Goal: Task Accomplishment & Management: Use online tool/utility

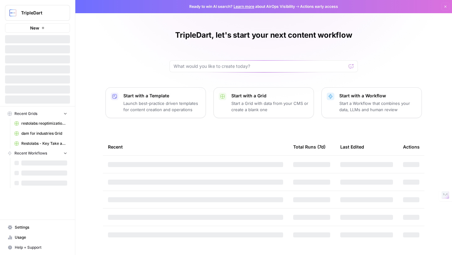
click at [114, 40] on div "TripleDart, let's start your next content workflow Start with a Template Launch…" at bounding box center [263, 127] width 376 height 255
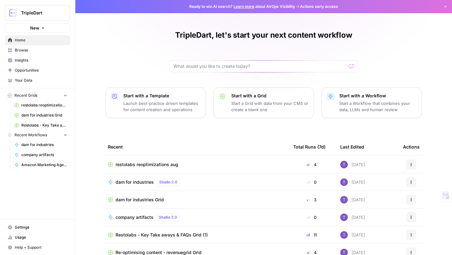
click at [35, 47] on link "Browse" at bounding box center [37, 50] width 65 height 10
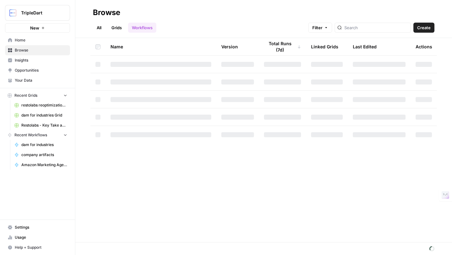
click at [284, 18] on div "All Grids Workflows Filter Create" at bounding box center [263, 25] width 341 height 15
click at [420, 27] on span "Create" at bounding box center [423, 27] width 13 height 6
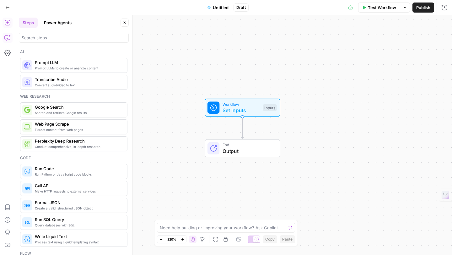
click at [8, 39] on icon "button" at bounding box center [7, 38] width 6 height 6
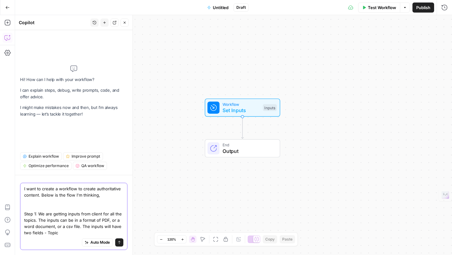
click at [27, 233] on textarea "I want to create a workflow to create authoritative content. Below is the flow …" at bounding box center [73, 210] width 99 height 50
click at [63, 232] on textarea "I want to create a workflow to create authoritative content. Below is the flow …" at bounding box center [73, 210] width 99 height 50
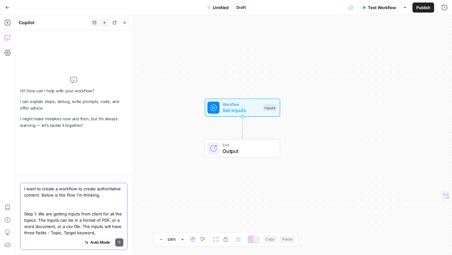
click at [30, 233] on textarea "I want to create a workflow to create authoritative content. Below is the flow …" at bounding box center [73, 210] width 99 height 50
click at [98, 231] on textarea "I want to create a workflow to create authoritative content. Below is the flow …" at bounding box center [73, 210] width 99 height 50
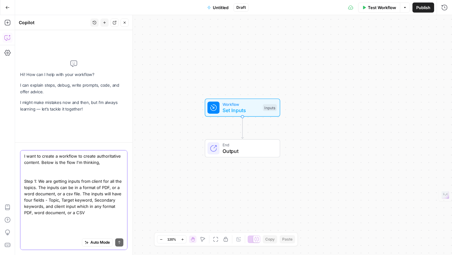
scroll to position [5, 0]
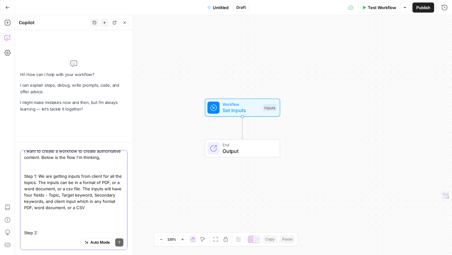
click at [28, 213] on textarea "I want to create a workflow to create authoritative content. Below is the flow …" at bounding box center [73, 192] width 99 height 88
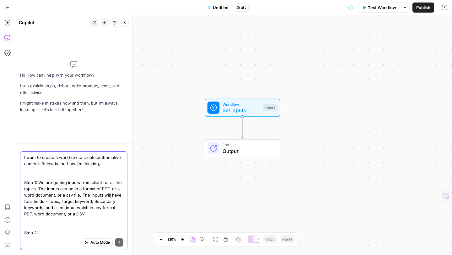
scroll to position [0, 0]
click at [43, 233] on textarea "I want to create a workflow to create authoritative content. Below is the flow …" at bounding box center [73, 195] width 99 height 82
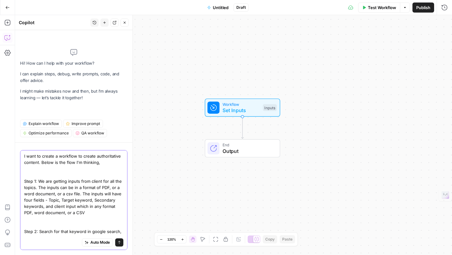
scroll to position [5, 0]
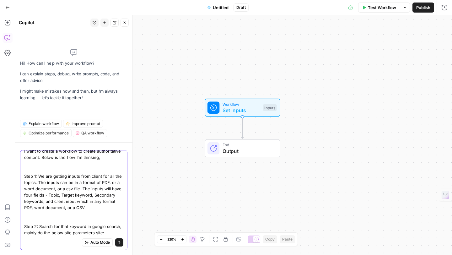
type textarea "I want to create a workflow to create authoritative content. Below is the flow …"
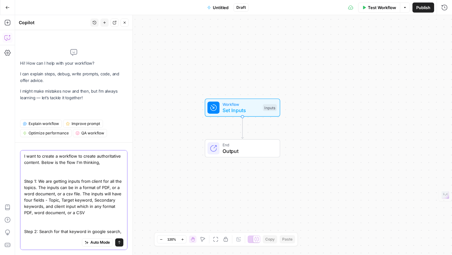
click at [65, 199] on textarea "I want to create a workflow to create authoritative content. Below is the flow …" at bounding box center [73, 197] width 99 height 88
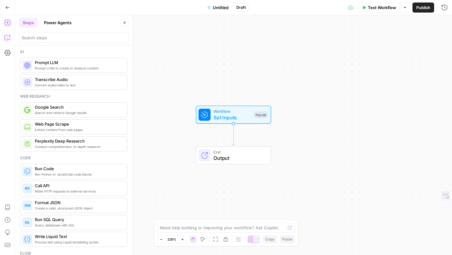
click at [8, 36] on icon "button" at bounding box center [7, 38] width 6 height 6
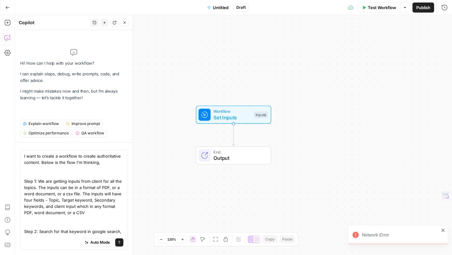
scroll to position [5, 0]
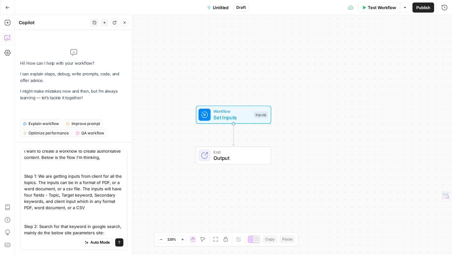
click at [67, 209] on textarea "I want to create a workflow to create authoritative content. Below is the flow …" at bounding box center [73, 192] width 99 height 88
click at [107, 232] on textarea "I want to create a workflow to create authoritative content. Below is the flow …" at bounding box center [73, 192] width 99 height 88
paste textarea "[DOMAIN_NAME]"
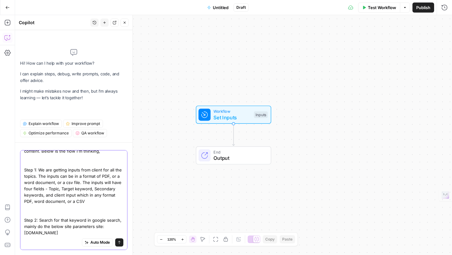
click at [24, 232] on textarea "I want to create a workflow to create authoritative content. Below is the flow …" at bounding box center [73, 188] width 99 height 94
click at [69, 226] on textarea "I want to create a workflow to create authoritative content. Below is the flow …" at bounding box center [73, 188] width 99 height 94
click at [24, 233] on textarea "I want to create a workflow to create authoritative content. Below is the flow …" at bounding box center [73, 188] width 99 height 94
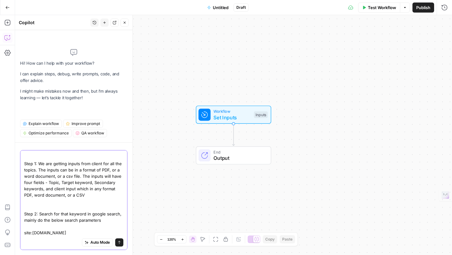
click at [67, 234] on textarea "I want to create a workflow to create authoritative content. Below is the flow …" at bounding box center [73, 185] width 99 height 100
click at [40, 238] on div "Auto Mode Send" at bounding box center [73, 243] width 99 height 14
click at [33, 238] on div "Auto Mode Send" at bounding box center [73, 243] width 99 height 14
click at [97, 225] on textarea "I want to create a workflow to create authoritative content. Below is the flow …" at bounding box center [73, 185] width 99 height 100
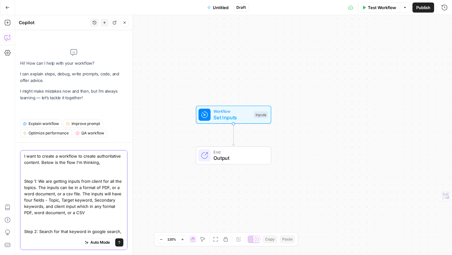
scroll to position [87, 0]
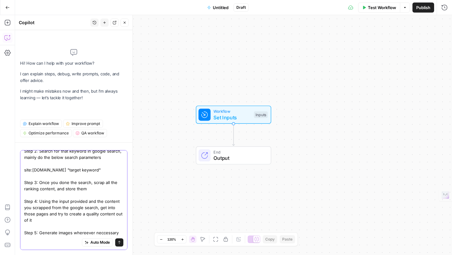
click at [84, 227] on textarea "I want to create a workflow to create authoritative content. Below is the flow …" at bounding box center [73, 153] width 99 height 163
click at [106, 226] on textarea "I want to create a workflow to create authoritative content. Below is the flow …" at bounding box center [73, 153] width 99 height 163
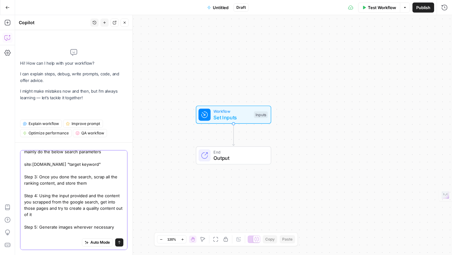
scroll to position [99, 0]
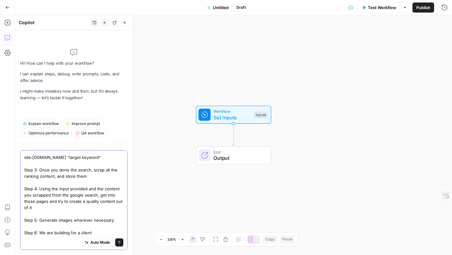
paste textarea "[URL][DOMAIN_NAME]"
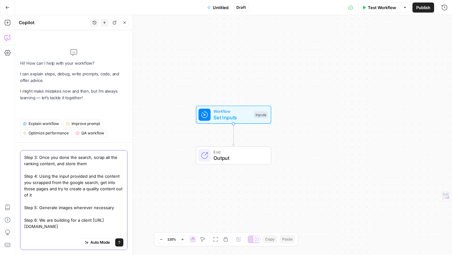
scroll to position [118, 0]
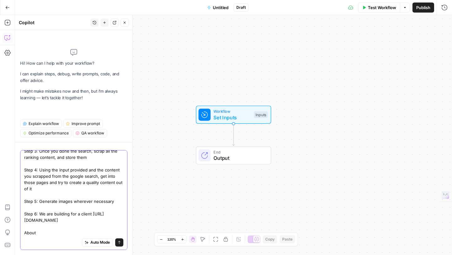
click at [79, 214] on textarea "I want to create a workflow to create authoritative content. Below is the flow …" at bounding box center [73, 138] width 99 height 194
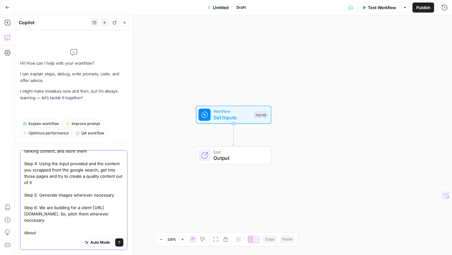
scroll to position [124, 0]
click at [42, 227] on textarea "I want to create a workflow to create authoritative content. Below is the flow …" at bounding box center [73, 135] width 99 height 201
drag, startPoint x: 25, startPoint y: 226, endPoint x: 66, endPoint y: 227, distance: 40.8
click at [66, 227] on textarea "I want to create a workflow to create authoritative content. Below is the flow …" at bounding box center [73, 135] width 99 height 201
paste textarea "Lore Ip Dolor Sitam? Conse Adipi el s do‑eius, temp‑inc‑utla etdolor magn aliqu…"
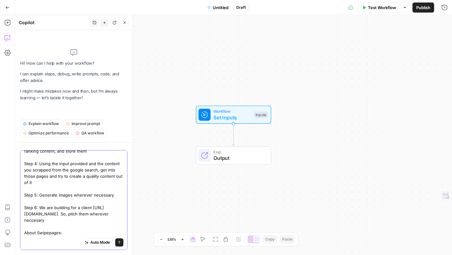
type textarea "L ipsu do sitame c adipisci el seddoe temporincidid utlabor. Etdol ma ali enim …"
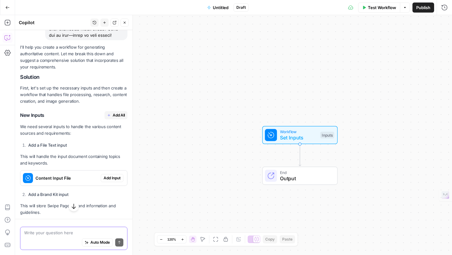
scroll to position [2059, 0]
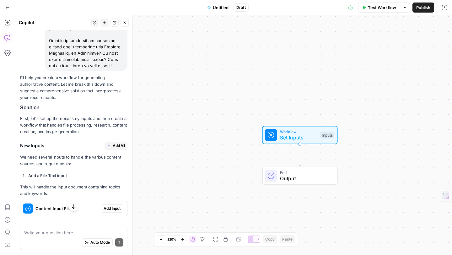
click at [116, 143] on span "Add All" at bounding box center [119, 146] width 12 height 6
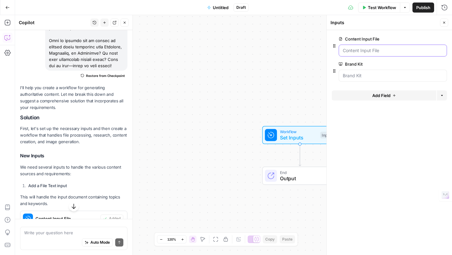
click at [363, 51] on File "Content Input File" at bounding box center [393, 50] width 100 height 6
click at [353, 52] on File "Content Input File" at bounding box center [393, 50] width 100 height 6
click at [431, 37] on button "edit field" at bounding box center [426, 39] width 24 height 8
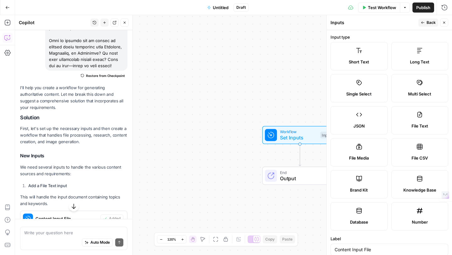
click at [423, 23] on icon "button" at bounding box center [422, 22] width 3 height 3
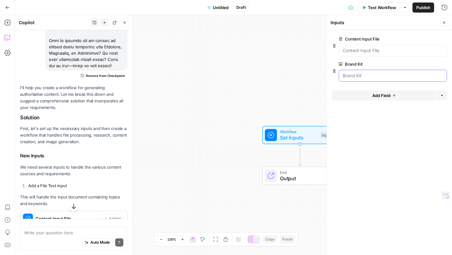
click at [359, 76] on Kit "Brand Kit" at bounding box center [393, 75] width 100 height 6
click at [443, 22] on icon "button" at bounding box center [444, 23] width 4 height 4
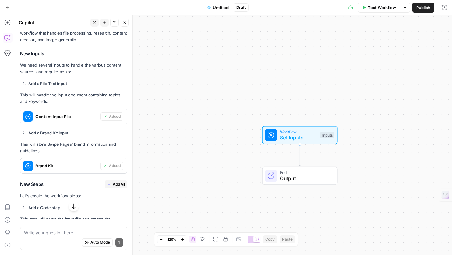
scroll to position [2175, 0]
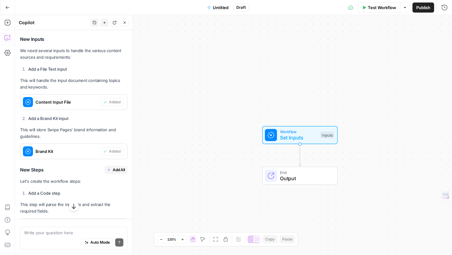
click at [118, 167] on span "Add All" at bounding box center [119, 170] width 12 height 6
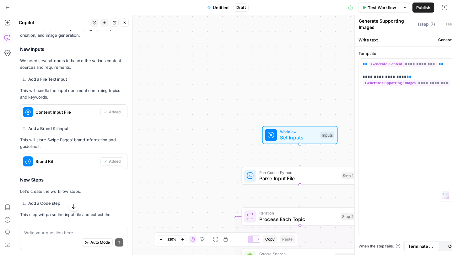
type textarea "Format Final Output"
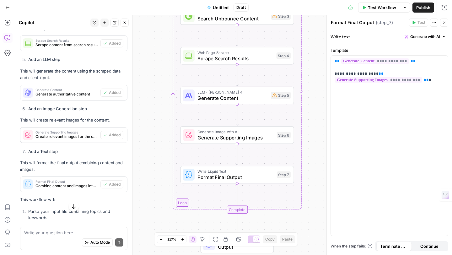
scroll to position [2472, 0]
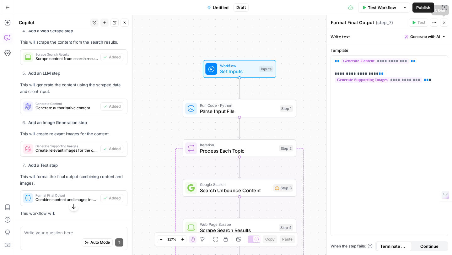
click at [443, 22] on icon "button" at bounding box center [444, 23] width 2 height 2
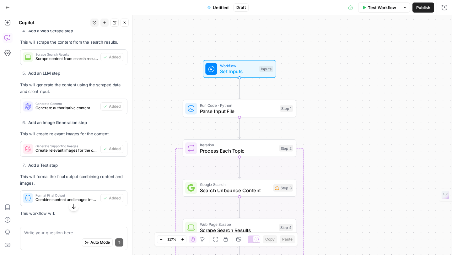
click at [378, 6] on span "Test Workflow" at bounding box center [382, 7] width 28 height 6
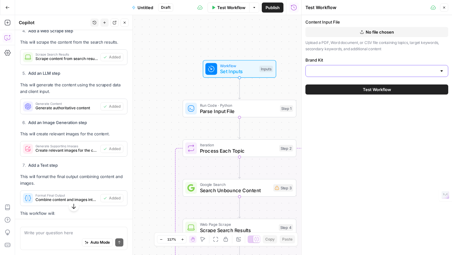
click at [372, 72] on input "Brand Kit" at bounding box center [372, 71] width 127 height 6
click at [361, 56] on div "Content Input File No file chosen Upload a PDF, Word document, or CSV file cont…" at bounding box center [376, 48] width 143 height 58
click at [445, 8] on icon "button" at bounding box center [444, 8] width 4 height 4
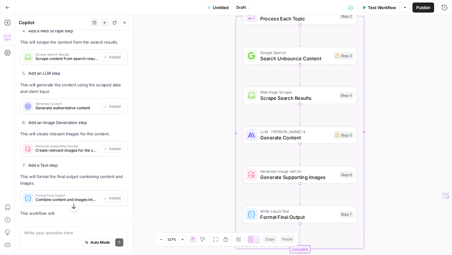
click at [219, 9] on span "Untitled" at bounding box center [221, 7] width 16 height 6
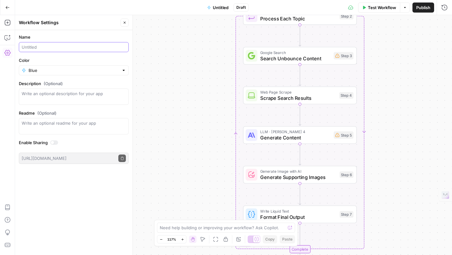
click at [56, 44] on input "Name" at bounding box center [74, 47] width 104 height 6
type input "Swipepages Content Ops"
click at [421, 8] on span "Publish" at bounding box center [423, 7] width 14 height 6
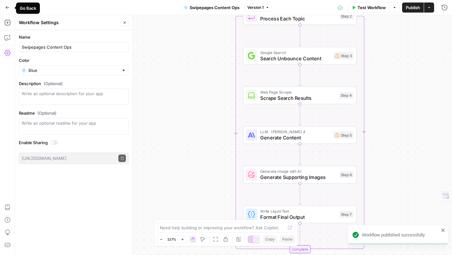
click at [7, 8] on icon "button" at bounding box center [7, 7] width 4 height 4
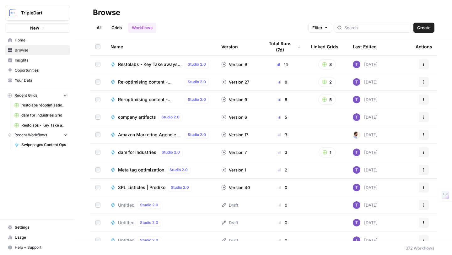
click at [34, 80] on span "Your Data" at bounding box center [41, 80] width 52 height 6
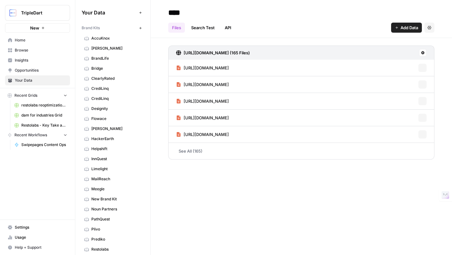
click at [139, 28] on icon "button" at bounding box center [140, 28] width 2 height 2
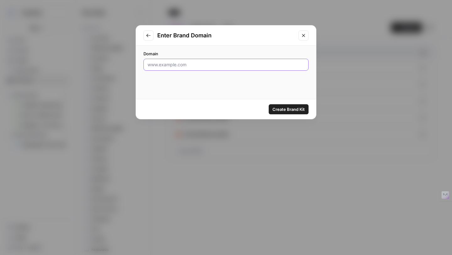
click at [168, 64] on input "Domain" at bounding box center [225, 64] width 157 height 6
paste input "[URL][DOMAIN_NAME]"
type input "[URL][DOMAIN_NAME]"
click at [294, 109] on span "Create Brand Kit" at bounding box center [288, 109] width 32 height 6
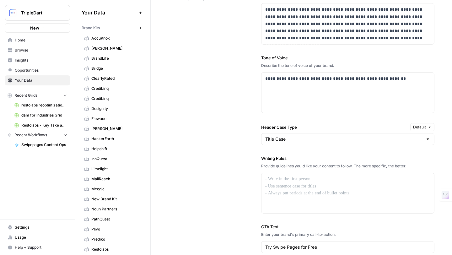
scroll to position [478, 0]
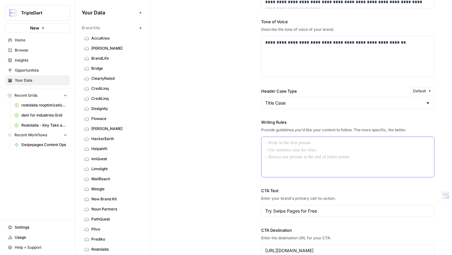
click at [292, 144] on p at bounding box center [347, 142] width 165 height 7
click at [282, 152] on div at bounding box center [347, 157] width 173 height 40
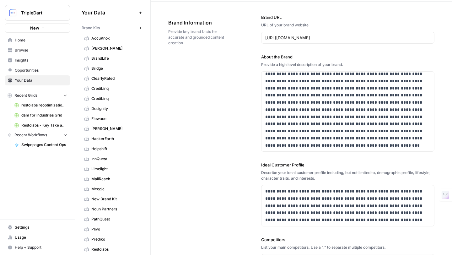
scroll to position [0, 0]
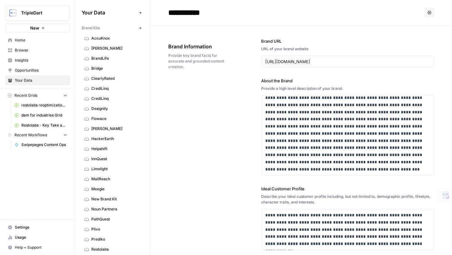
click at [25, 49] on span "Browse" at bounding box center [41, 50] width 52 height 6
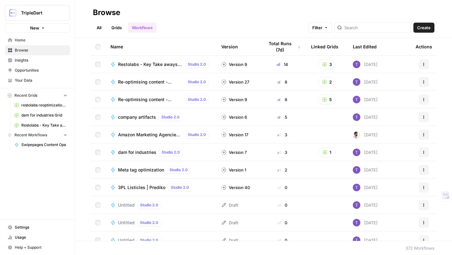
click at [134, 27] on link "Workflows" at bounding box center [142, 28] width 28 height 10
click at [367, 46] on div "Last Edited" at bounding box center [365, 46] width 24 height 17
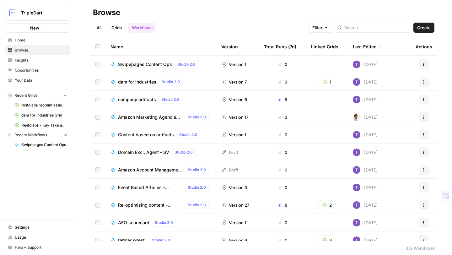
click at [151, 62] on span "Swipepages Content Ops" at bounding box center [145, 64] width 54 height 6
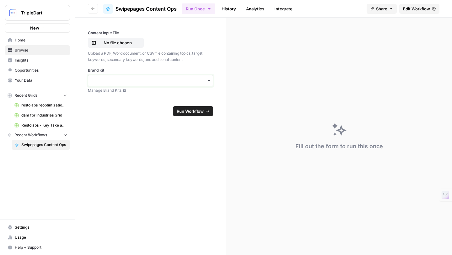
click at [142, 81] on input "Brand Kit" at bounding box center [150, 80] width 117 height 6
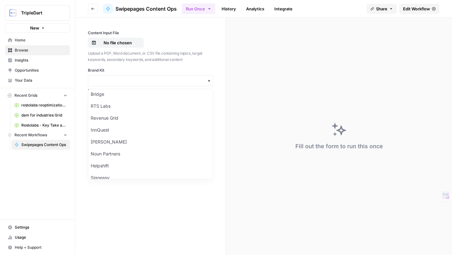
scroll to position [333, 0]
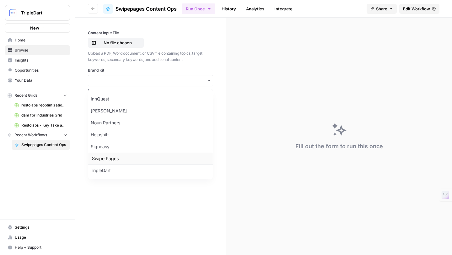
click at [110, 157] on div "Swipe Pages" at bounding box center [150, 158] width 125 height 12
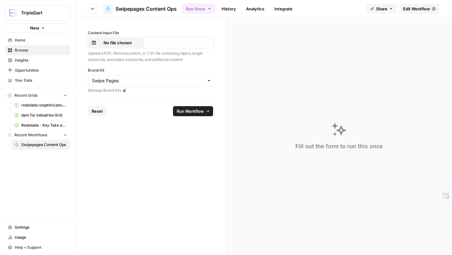
click at [123, 44] on p "No file chosen" at bounding box center [118, 43] width 40 height 6
click at [194, 110] on span "Run Workflow" at bounding box center [190, 111] width 27 height 6
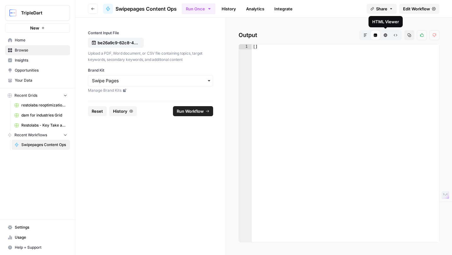
click at [386, 35] on icon "button" at bounding box center [385, 35] width 4 height 4
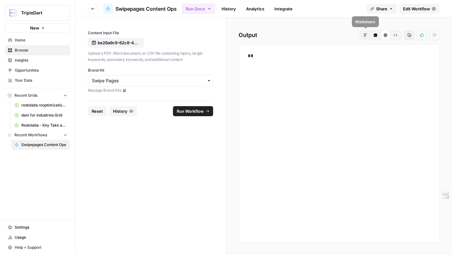
click at [363, 35] on span "Markdown" at bounding box center [363, 35] width 0 height 0
click at [396, 33] on icon "button" at bounding box center [395, 35] width 4 height 4
click at [365, 37] on icon "button" at bounding box center [365, 35] width 4 height 4
click at [376, 35] on icon "button" at bounding box center [375, 35] width 3 height 3
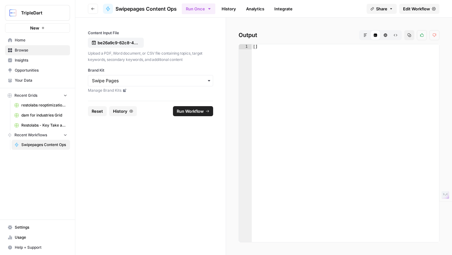
click at [386, 35] on icon "button" at bounding box center [385, 35] width 3 height 3
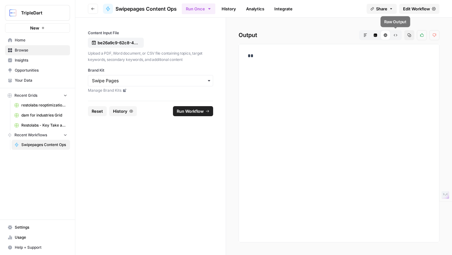
click at [396, 34] on icon "button" at bounding box center [395, 35] width 4 height 4
click at [411, 6] on span "Edit Workflow" at bounding box center [416, 9] width 27 height 6
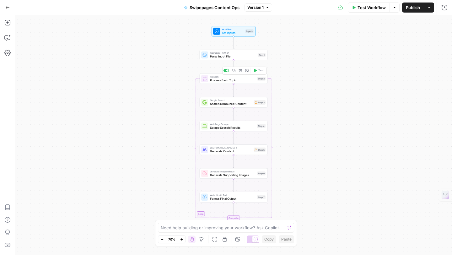
click at [228, 80] on span "Process Each Topic" at bounding box center [232, 80] width 45 height 4
click at [233, 103] on span "Search Unbounce Content" at bounding box center [231, 104] width 42 height 4
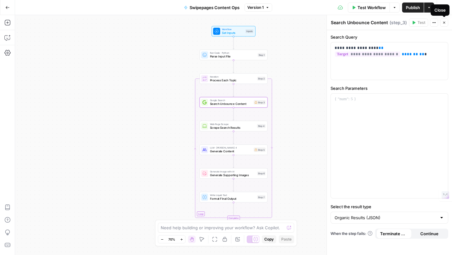
click at [446, 23] on button "Close" at bounding box center [444, 23] width 8 height 8
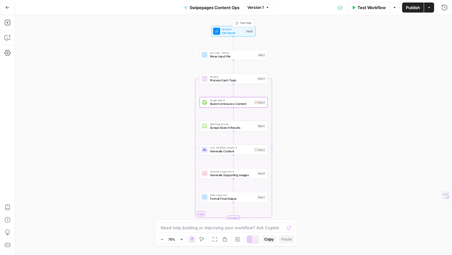
click at [233, 32] on span "Set Inputs" at bounding box center [233, 32] width 22 height 4
click at [190, 228] on textarea at bounding box center [223, 227] width 124 height 6
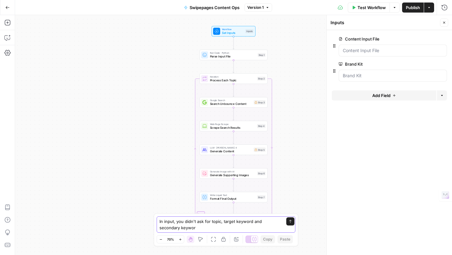
type textarea "In input, you didn't ask for topic, target keyword and secondary keyword"
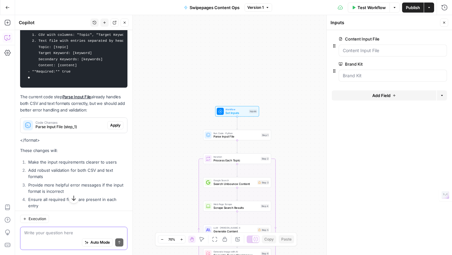
scroll to position [214, 0]
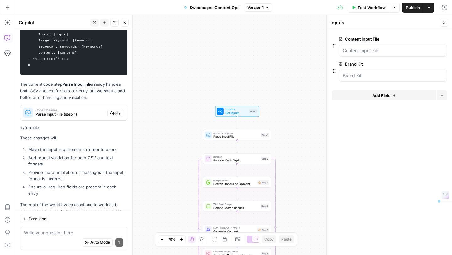
drag, startPoint x: 47, startPoint y: 136, endPoint x: 85, endPoint y: 170, distance: 50.9
click at [85, 170] on ol "Make the input requirements clearer to users Add robust validation for both CSV…" at bounding box center [73, 171] width 107 height 50
click at [56, 236] on div "Auto Mode Send" at bounding box center [73, 243] width 99 height 14
type textarea "Ask those in separate fileds"
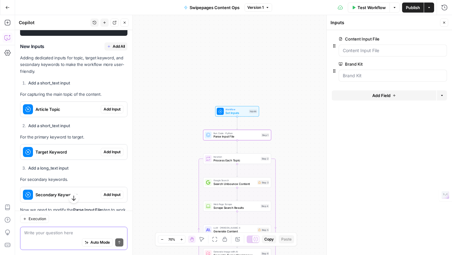
scroll to position [539, 0]
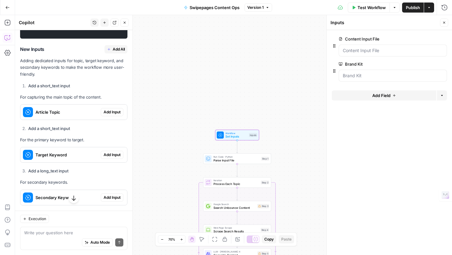
click at [109, 109] on span "Add Input" at bounding box center [112, 112] width 17 height 6
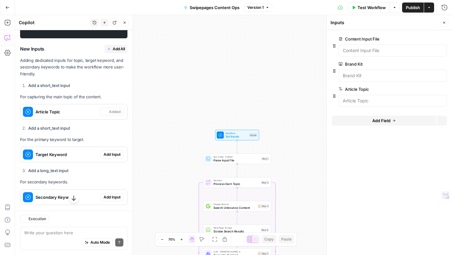
scroll to position [579, 0]
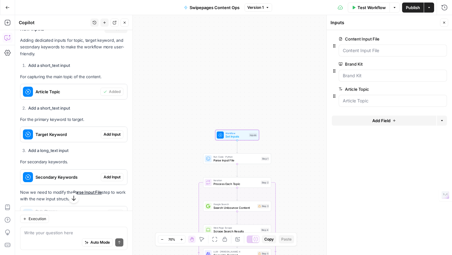
click at [114, 131] on span "Add Input" at bounding box center [112, 134] width 17 height 6
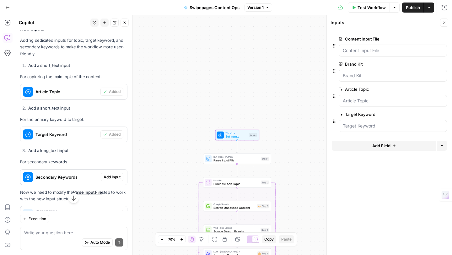
click at [111, 174] on span "Add Input" at bounding box center [112, 177] width 17 height 6
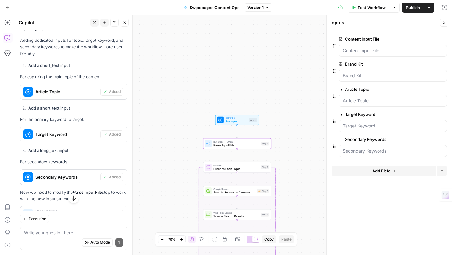
click at [118, 211] on span "Apply" at bounding box center [115, 214] width 10 height 6
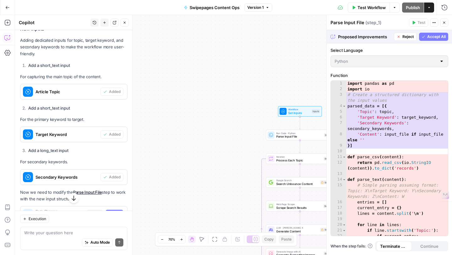
scroll to position [0, 0]
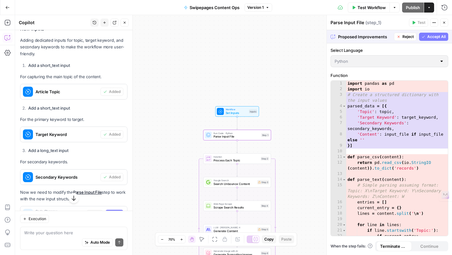
click at [116, 211] on span "Accept" at bounding box center [114, 214] width 13 height 6
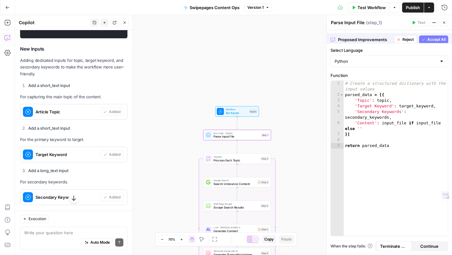
scroll to position [579, 0]
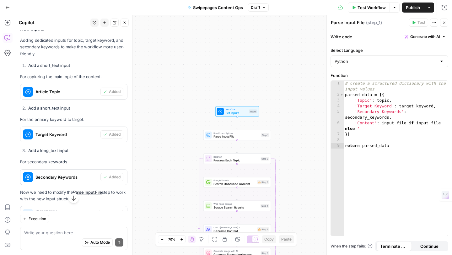
click at [376, 5] on span "Test Workflow" at bounding box center [371, 7] width 28 height 6
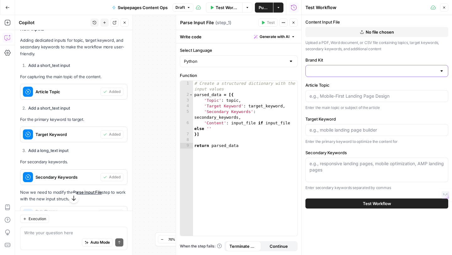
click at [337, 71] on input "Brand Kit" at bounding box center [372, 71] width 127 height 6
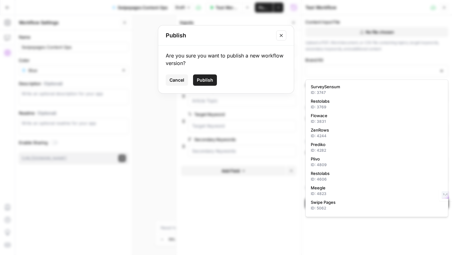
click at [282, 33] on icon "Close modal" at bounding box center [281, 35] width 5 height 5
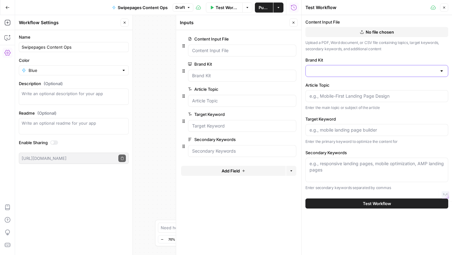
click at [330, 70] on input "Brand Kit" at bounding box center [372, 71] width 127 height 6
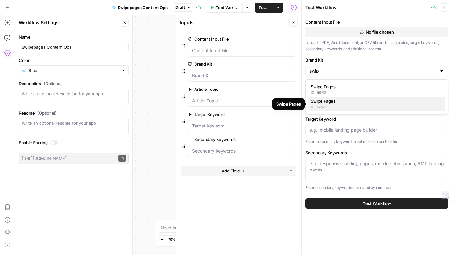
click at [329, 106] on div "ID: 12577" at bounding box center [377, 107] width 132 height 6
type input "Swipe Pages"
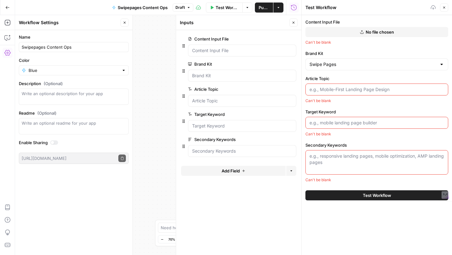
click at [337, 89] on input "Article Topic" at bounding box center [376, 89] width 135 height 6
click at [324, 124] on input "Target Keyword" at bounding box center [376, 123] width 135 height 6
paste input "landing page cro"
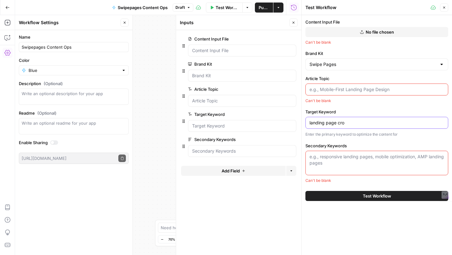
type input "landing page cro"
click at [325, 91] on input "Article Topic" at bounding box center [376, 89] width 135 height 6
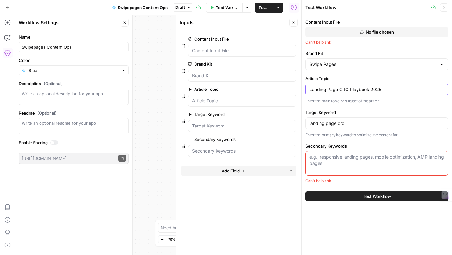
click at [309, 90] on input "Landing Page CRO Playbook 2025" at bounding box center [376, 89] width 135 height 6
click at [383, 92] on input "The Complete Landing Page CRO Playbook 2025" at bounding box center [376, 89] width 135 height 6
paste input "Landing Page CRO Playbook 2025: A Complete Guide"
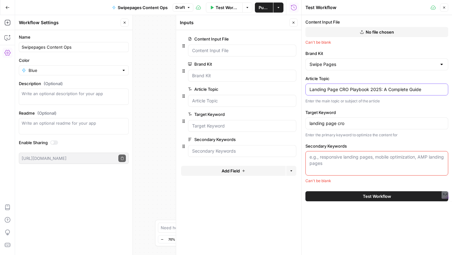
type input "Landing Page CRO Playbook 2025: A Complete Guide"
click at [339, 220] on div "Content Input File No file chosen Can't be blank Brand Kit Swipe Pages Article …" at bounding box center [376, 135] width 150 height 240
click at [329, 159] on textarea "Secondary Keywords" at bounding box center [376, 160] width 135 height 13
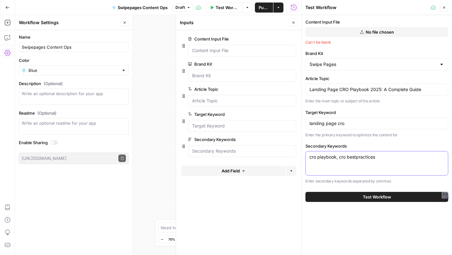
click at [340, 157] on textarea "cro playbook, cro bestpractices" at bounding box center [376, 157] width 135 height 6
click at [383, 157] on textarea "cro playbook, landing page cro bestpractices" at bounding box center [376, 157] width 135 height 6
click at [407, 157] on textarea "cro playbook, landing page cro best practices" at bounding box center [376, 157] width 135 height 6
click at [309, 157] on textarea "cro playbook, landing page cro best practices" at bounding box center [376, 157] width 135 height 6
click at [434, 157] on textarea "landing page cro playbook, landing page cro best practices" at bounding box center [376, 157] width 135 height 6
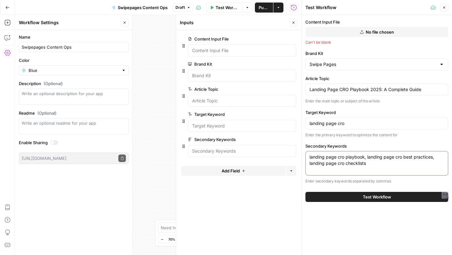
type textarea "landing page cro playbook, landing page cro best practices, landing page cro ch…"
click at [375, 196] on span "Test Workflow" at bounding box center [377, 197] width 28 height 6
click at [376, 33] on span "No file chosen" at bounding box center [379, 32] width 28 height 6
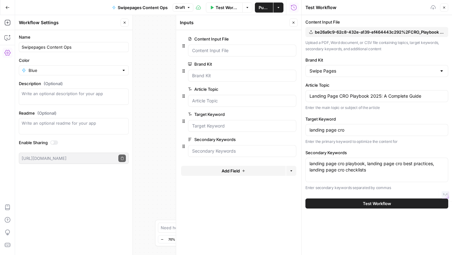
click at [383, 201] on span "Test Workflow" at bounding box center [377, 203] width 28 height 6
click at [366, 203] on span "Test Workflow" at bounding box center [377, 203] width 28 height 6
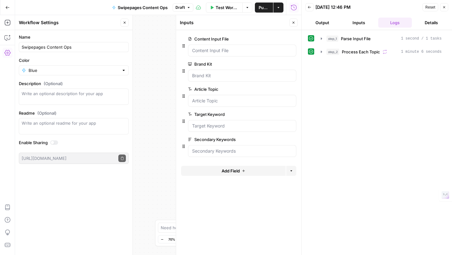
click at [322, 26] on button "Output" at bounding box center [322, 23] width 34 height 10
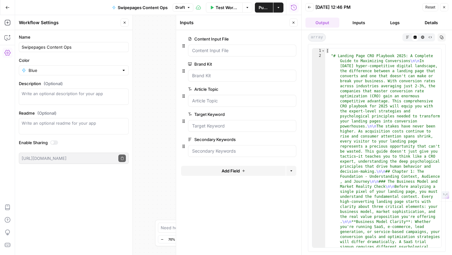
click at [408, 37] on icon "button" at bounding box center [407, 36] width 3 height 3
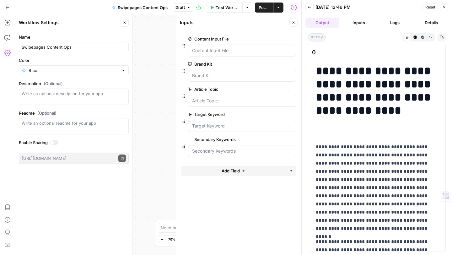
click at [445, 6] on icon "button" at bounding box center [444, 7] width 4 height 4
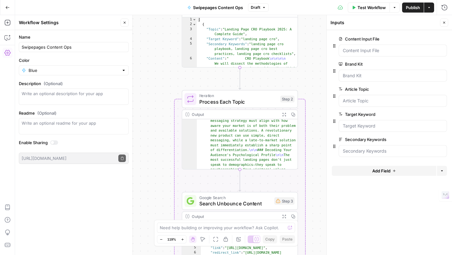
scroll to position [198, 0]
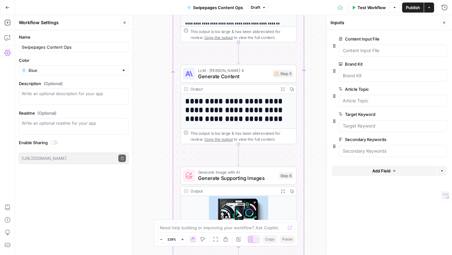
click at [443, 21] on icon "button" at bounding box center [444, 23] width 4 height 4
